Goal: Task Accomplishment & Management: Manage account settings

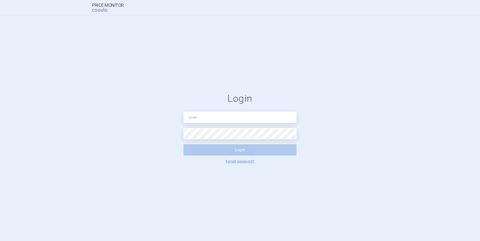
click at [243, 198] on div "Login Login Forgot password?" at bounding box center [240, 128] width 480 height 226
click at [250, 123] on input "text" at bounding box center [239, 117] width 113 height 11
click at [233, 118] on input "text" at bounding box center [239, 117] width 113 height 11
paste input "[EMAIL_ADDRESS][DOMAIN_NAME]"
type input "[EMAIL_ADDRESS][DOMAIN_NAME]"
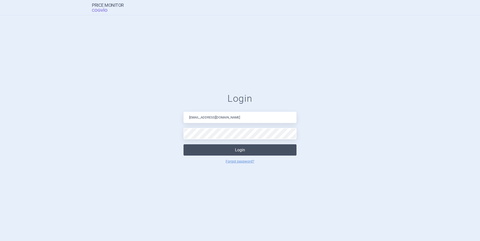
click at [205, 148] on button "Login" at bounding box center [239, 150] width 113 height 11
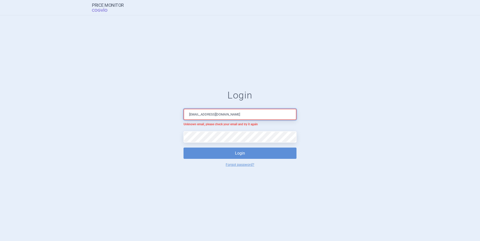
drag, startPoint x: 253, startPoint y: 115, endPoint x: 176, endPoint y: 114, distance: 77.0
click at [179, 114] on form "Login [EMAIL_ADDRESS][DOMAIN_NAME] Unknown email, please check your email and t…" at bounding box center [240, 128] width 460 height 77
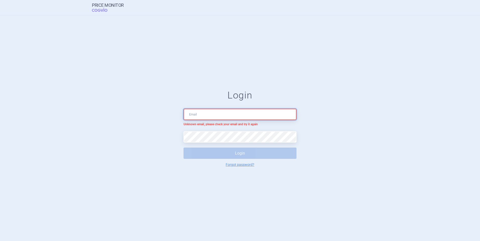
type input "[PERSON_NAME][EMAIL_ADDRESS][DOMAIN_NAME]"
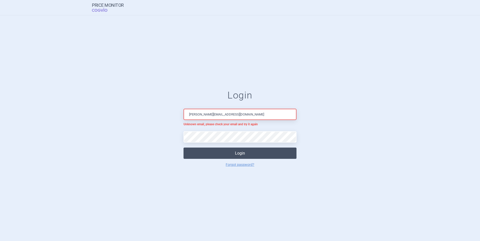
click at [218, 155] on button "Login" at bounding box center [239, 153] width 113 height 11
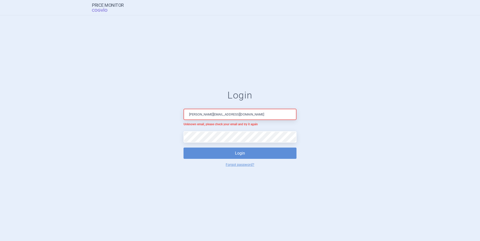
click at [335, 28] on div "Login [PERSON_NAME][EMAIL_ADDRESS][DOMAIN_NAME] Unknown email, please check you…" at bounding box center [240, 128] width 480 height 226
